Goal: Transaction & Acquisition: Book appointment/travel/reservation

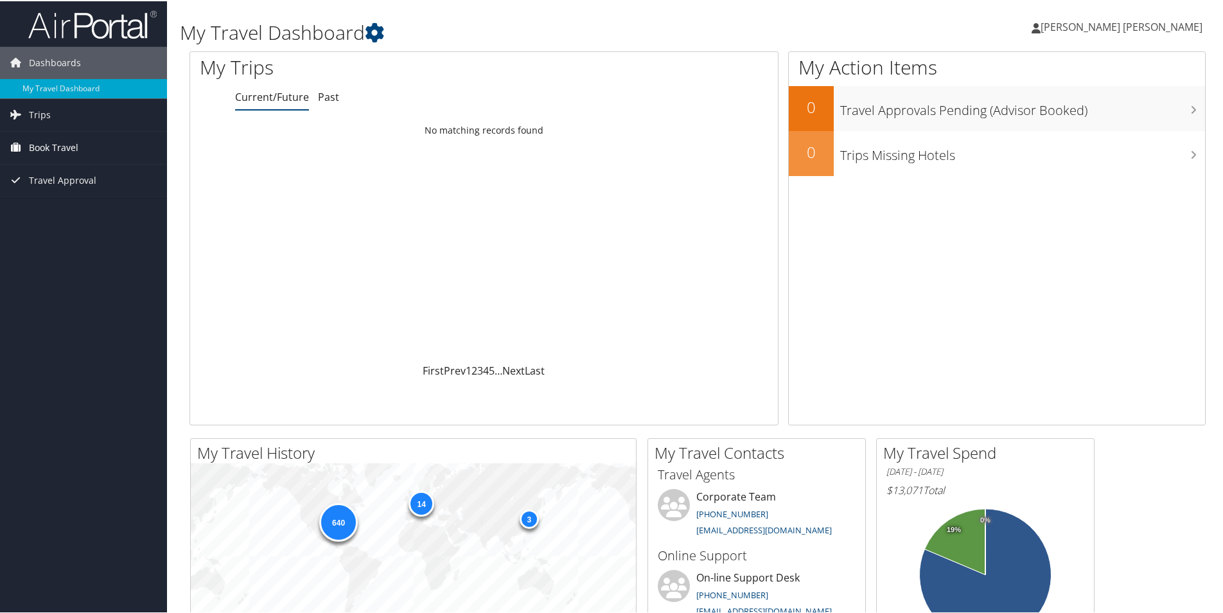
click at [59, 141] on span "Book Travel" at bounding box center [53, 146] width 49 height 32
click at [94, 207] on link "Book/Manage Online Trips" at bounding box center [83, 210] width 167 height 19
